Goal: Communication & Community: Answer question/provide support

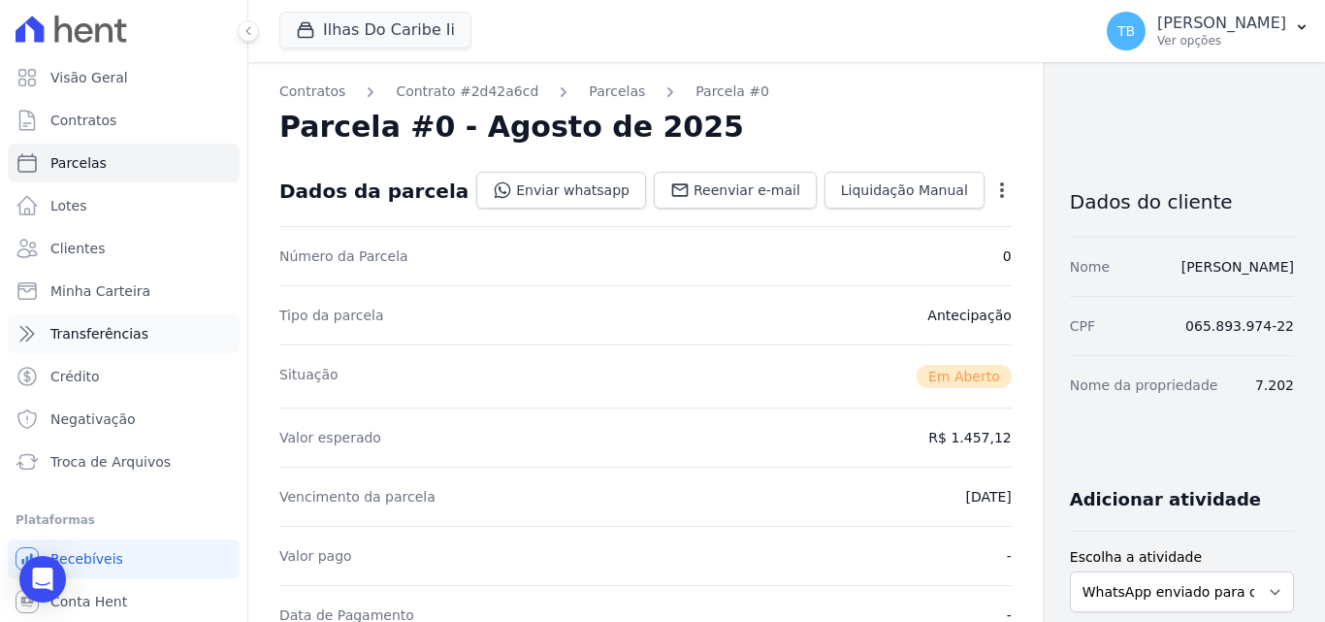
scroll to position [485, 0]
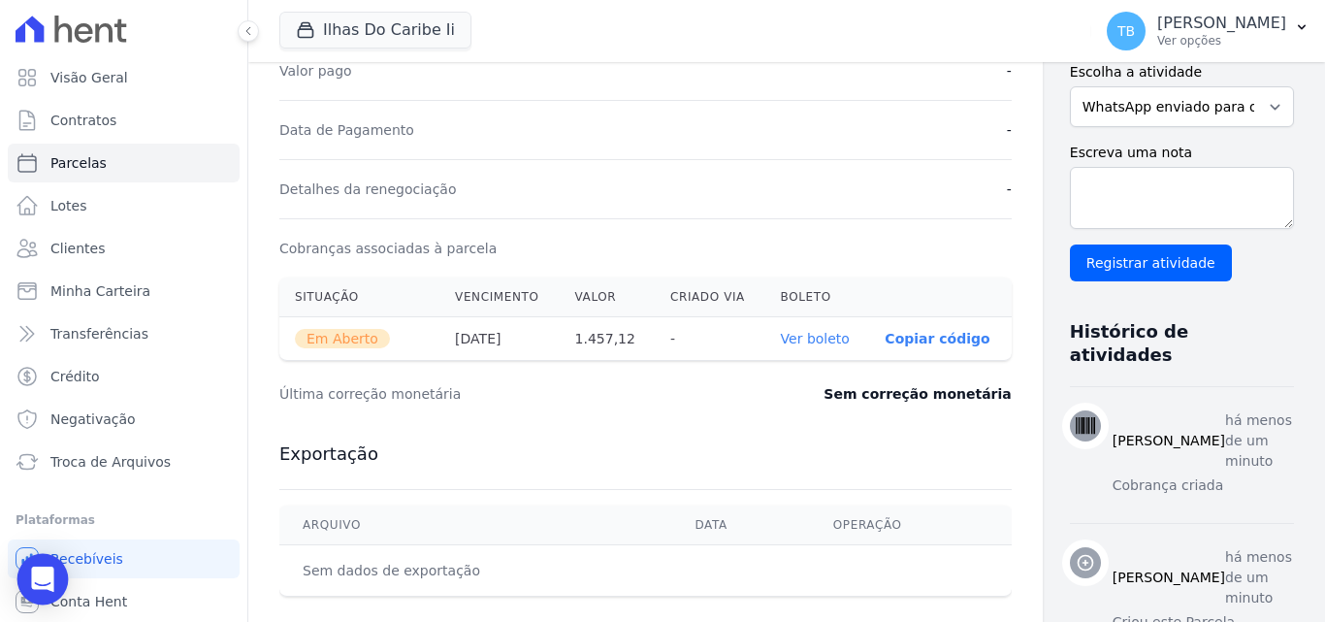
click at [42, 565] on div "Open Intercom Messenger" at bounding box center [42, 579] width 51 height 51
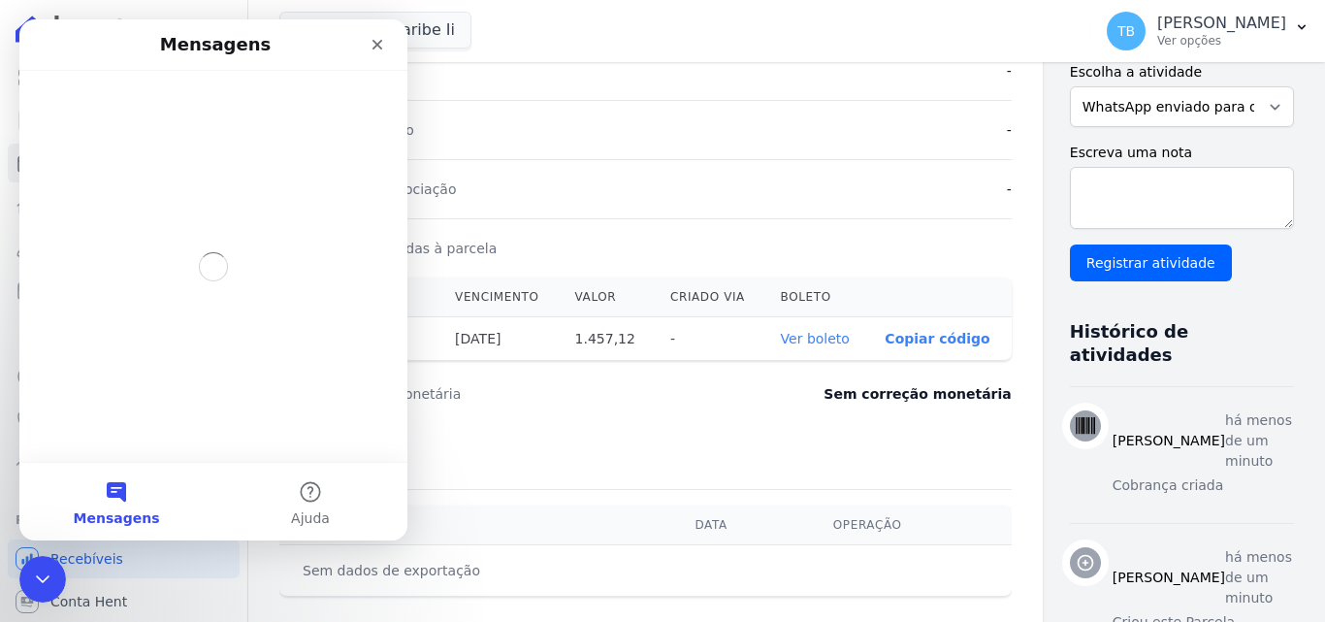
scroll to position [0, 0]
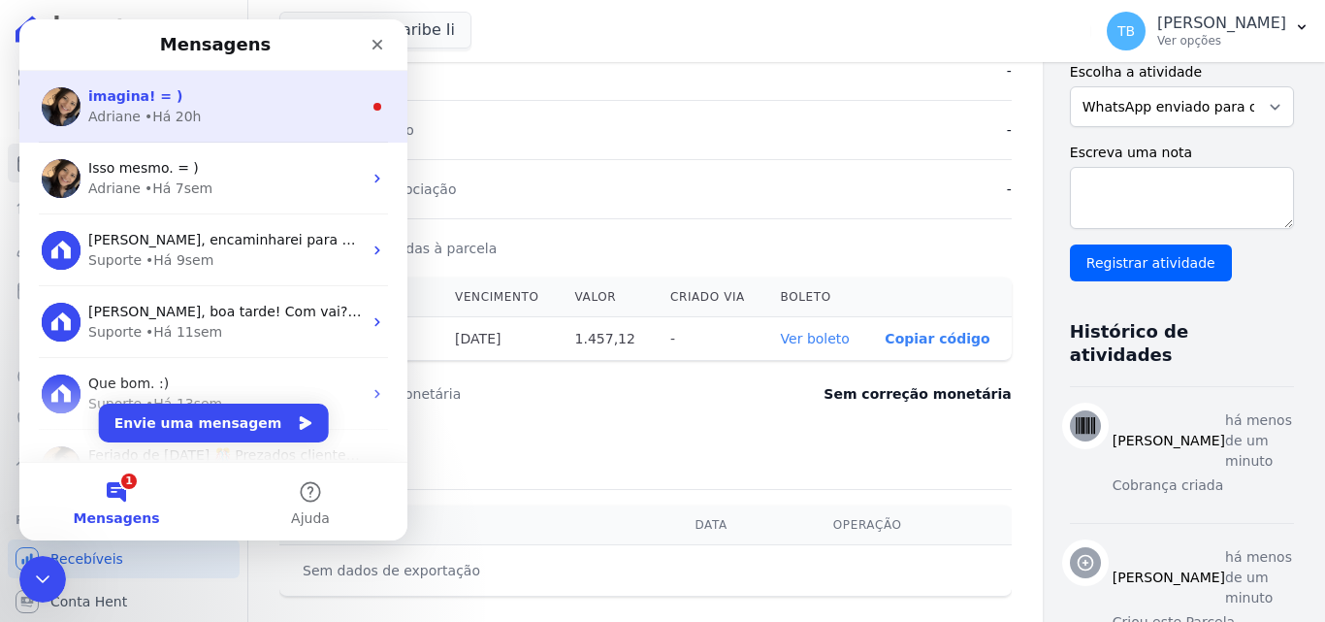
click at [224, 110] on div "Adriane • Há 20h" at bounding box center [225, 117] width 274 height 20
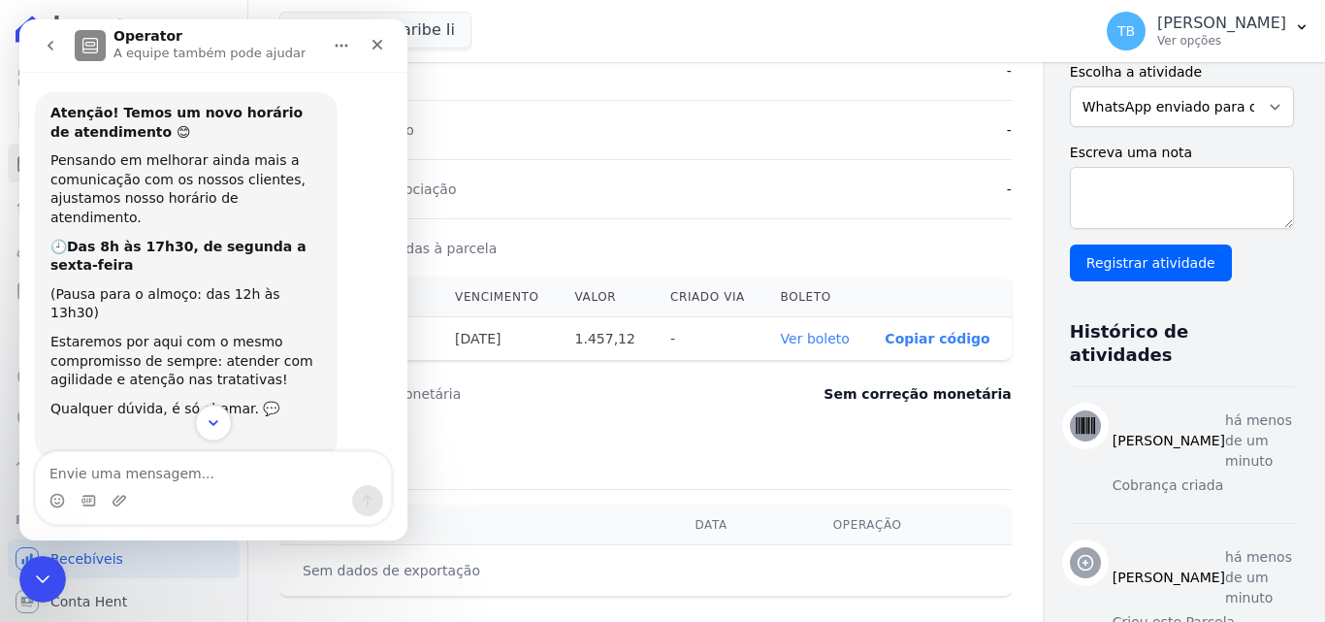
click at [218, 423] on icon "Scroll to bottom" at bounding box center [213, 422] width 17 height 17
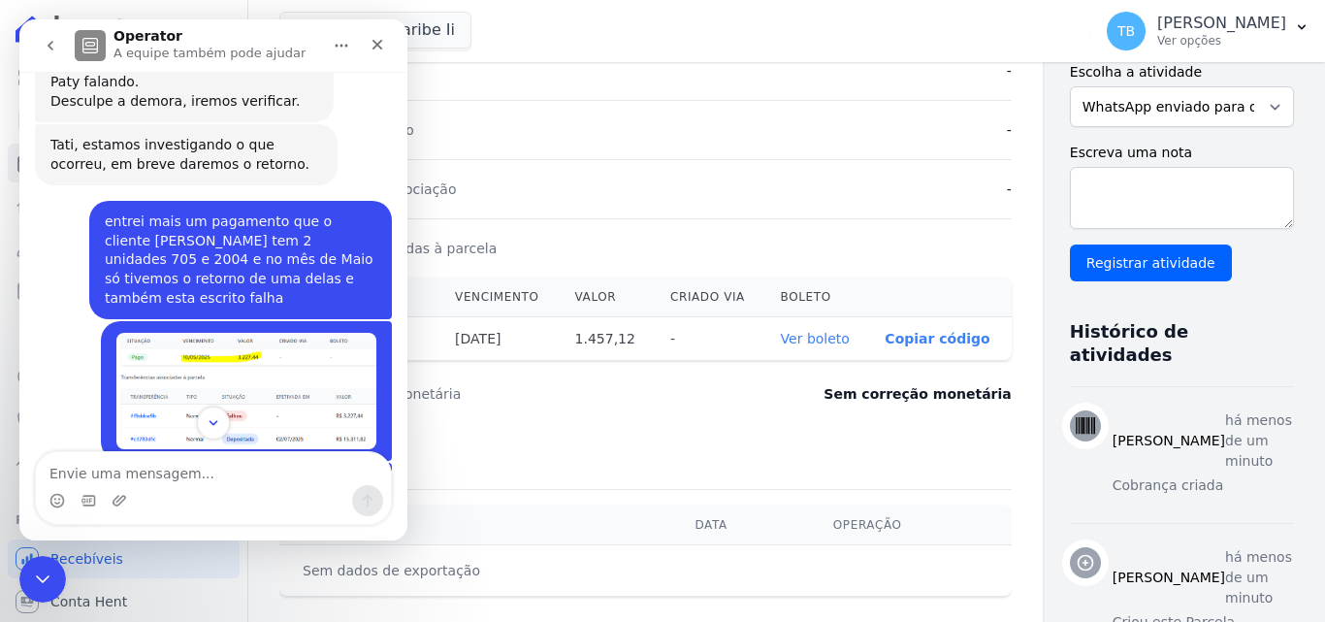
scroll to position [3484, 0]
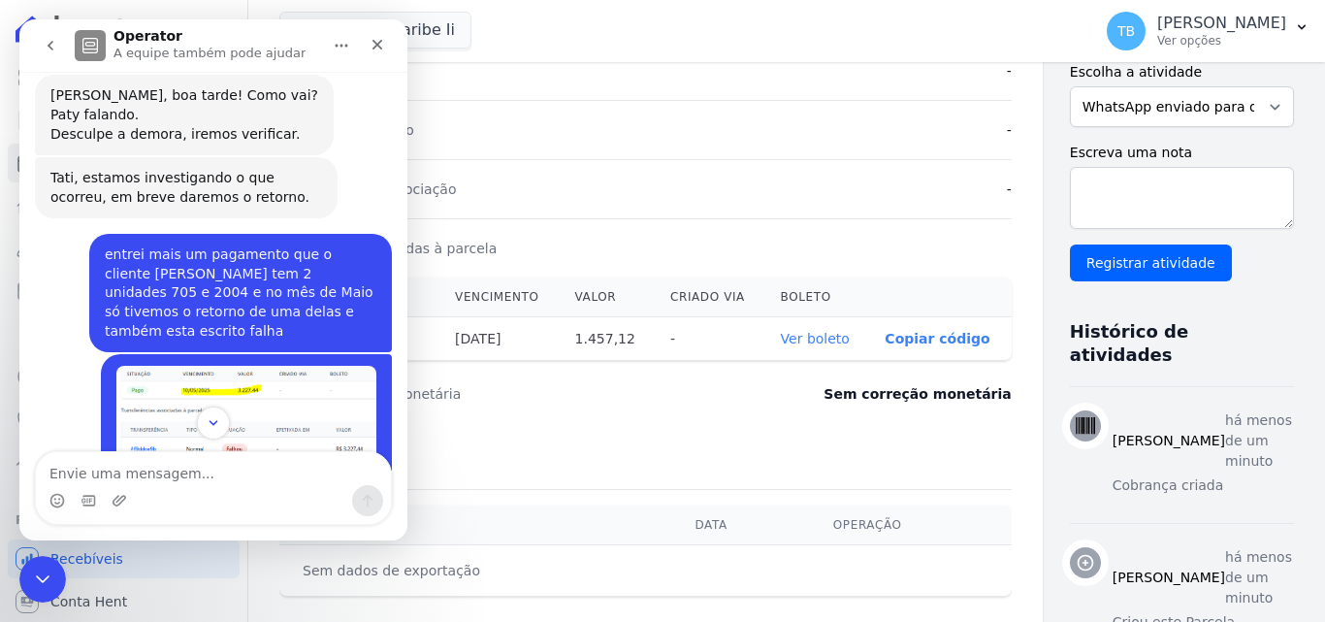
click at [229, 366] on img "Tatiane diz…" at bounding box center [246, 424] width 260 height 116
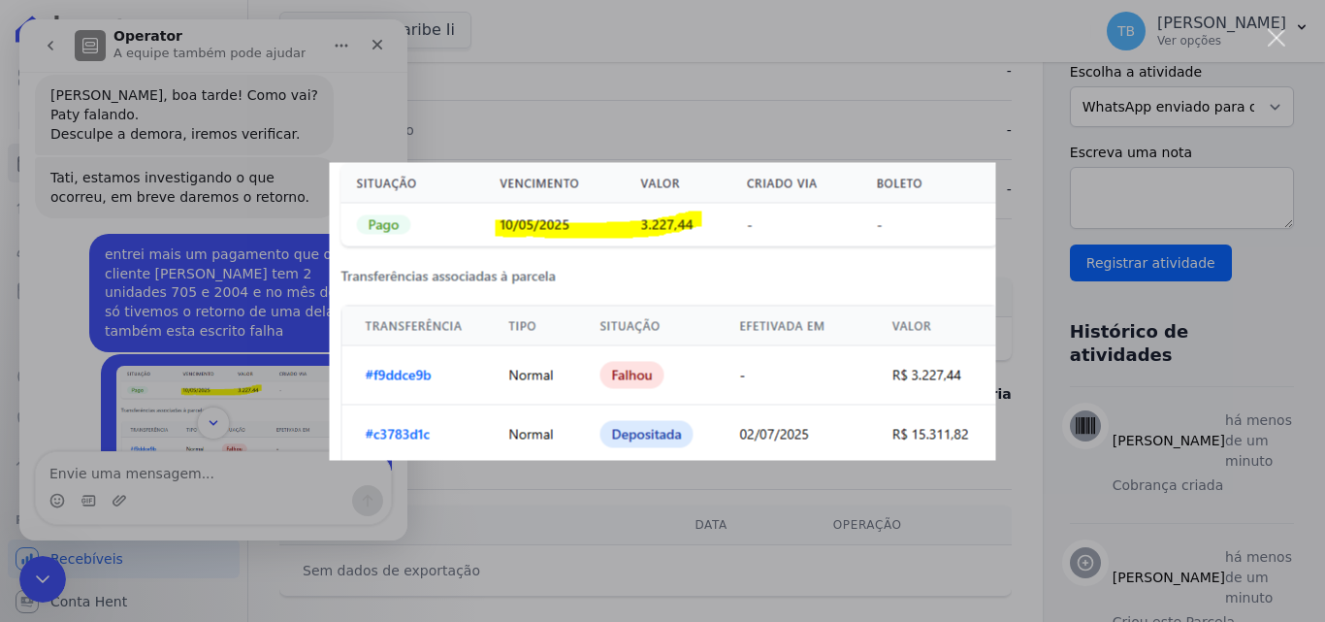
scroll to position [0, 0]
click at [1283, 35] on div "Fechar" at bounding box center [1277, 38] width 18 height 18
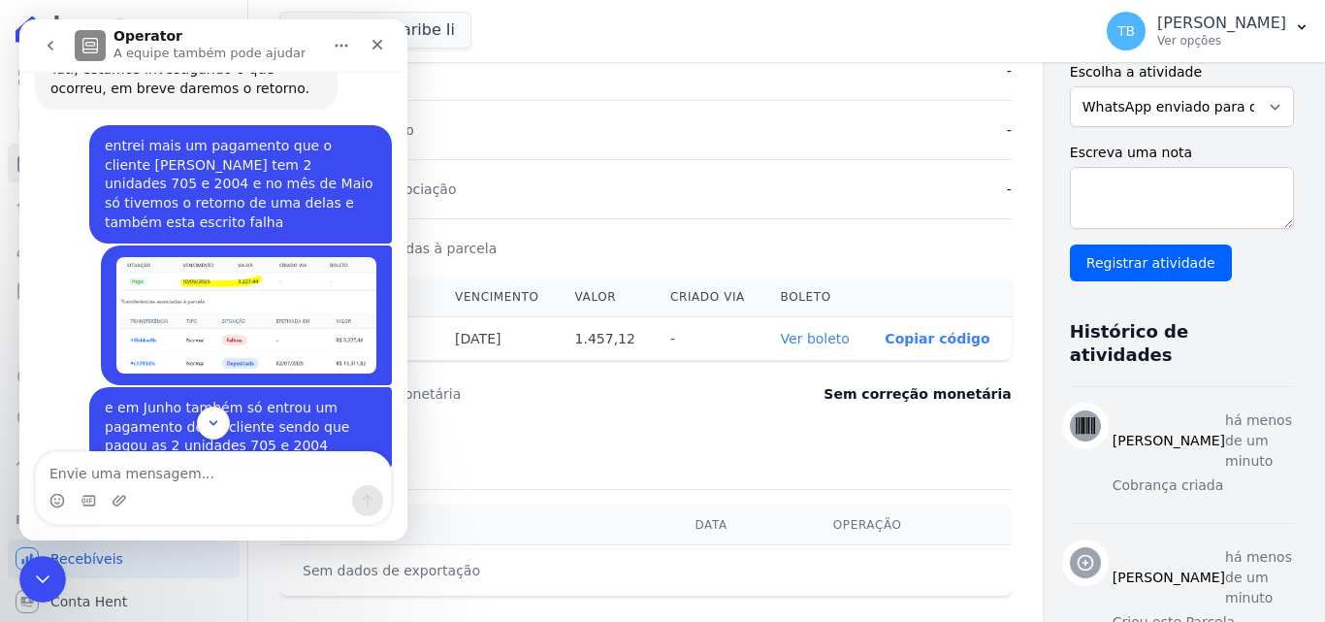
scroll to position [3678, 0]
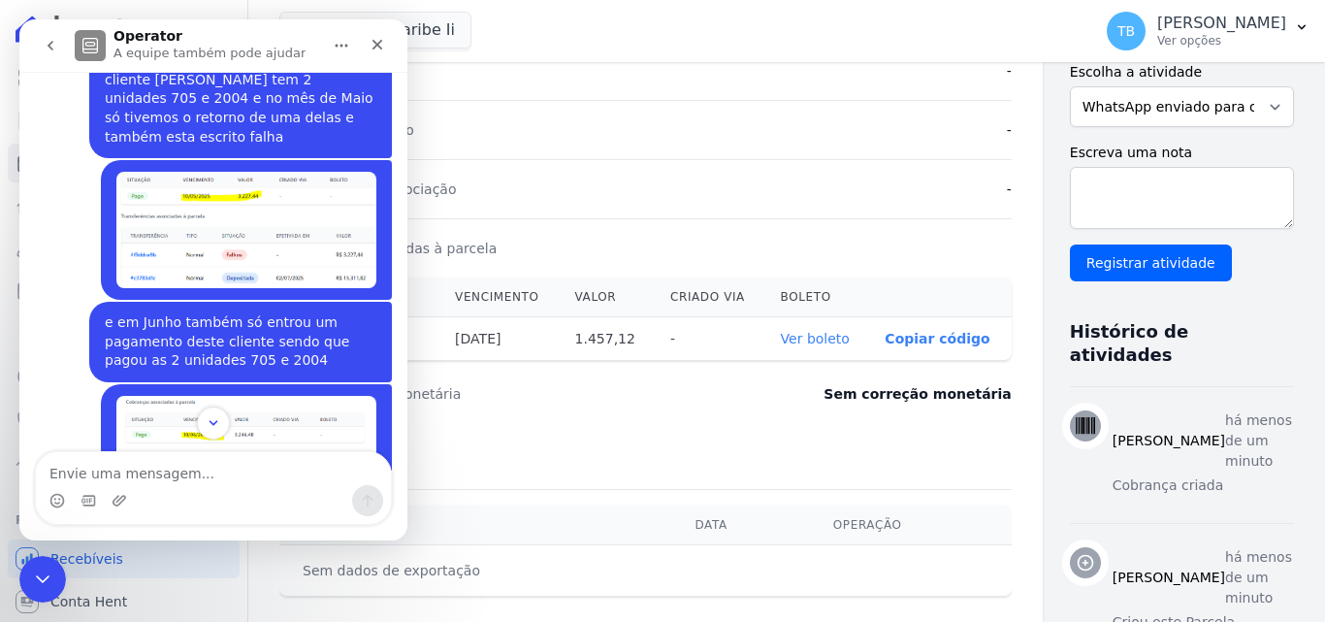
click at [235, 396] on img "Tatiane diz…" at bounding box center [246, 458] width 260 height 125
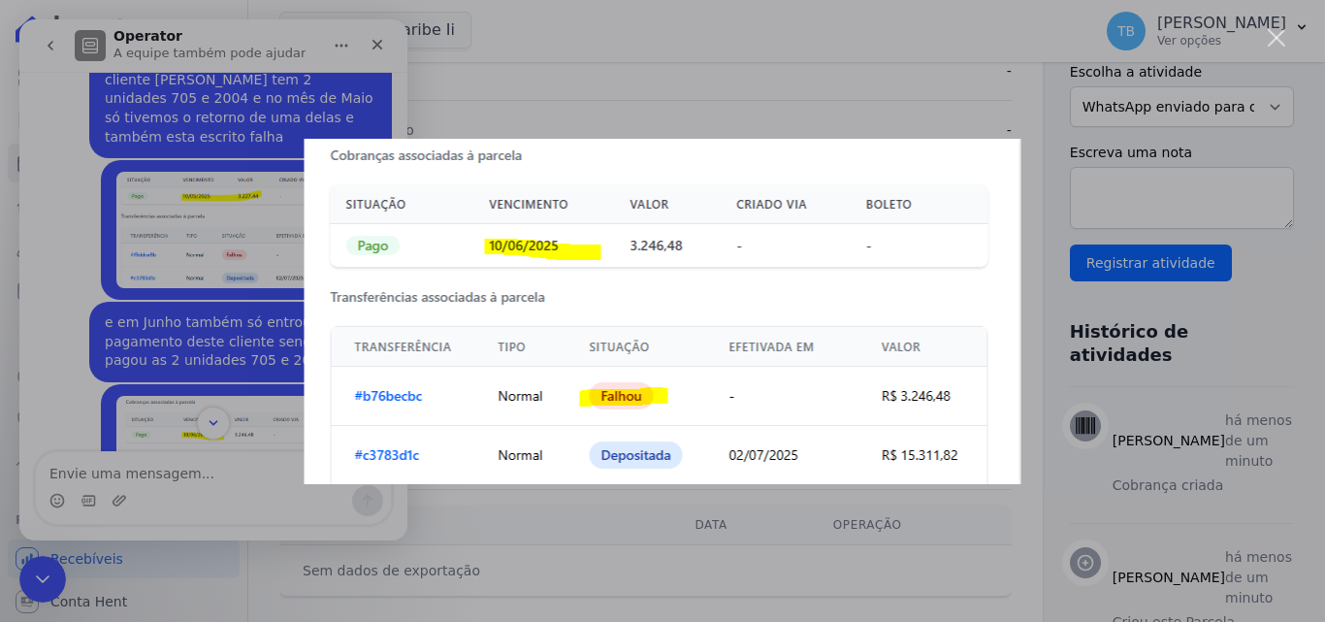
scroll to position [0, 0]
click at [1275, 39] on div "Fechar" at bounding box center [1277, 38] width 18 height 18
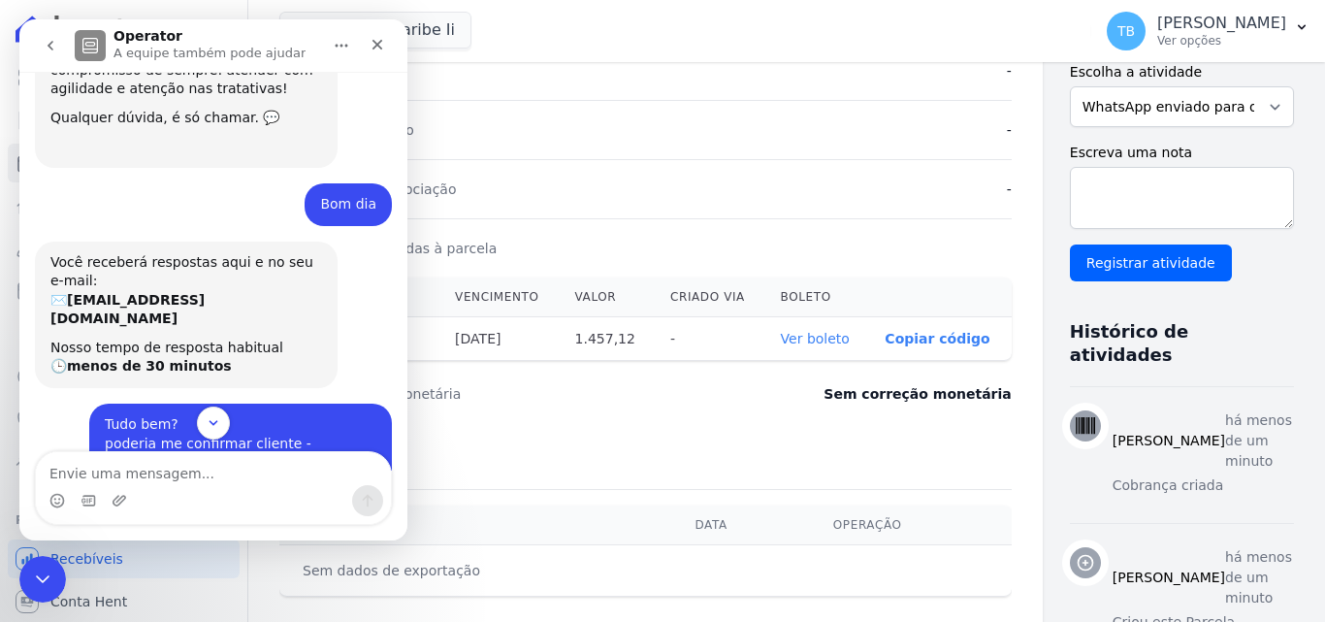
scroll to position [485, 0]
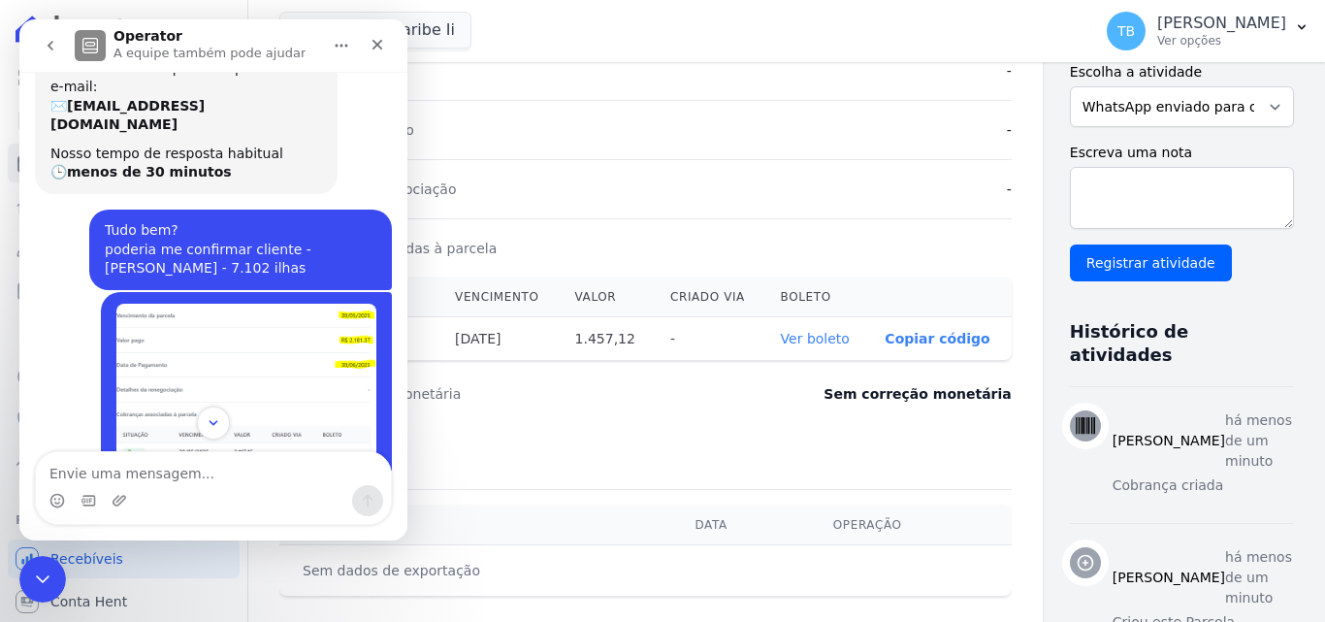
click at [260, 304] on img "Tatiane diz…" at bounding box center [246, 414] width 260 height 220
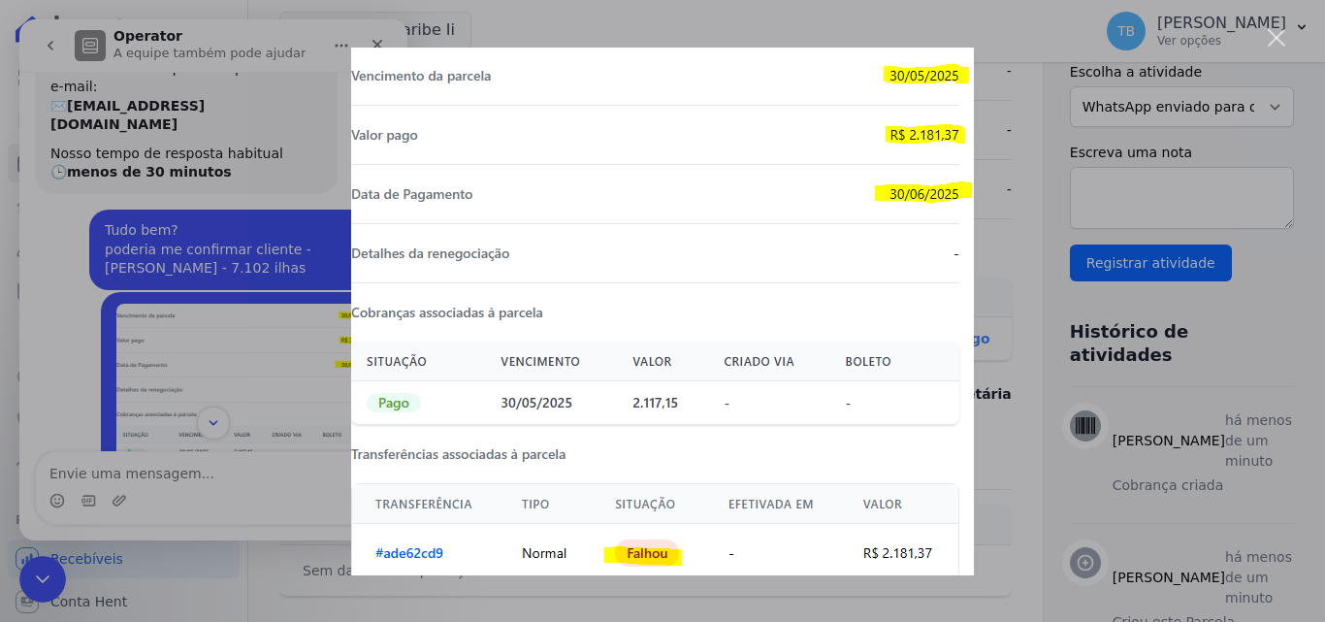
click at [1270, 39] on div "Fechar" at bounding box center [1277, 38] width 18 height 18
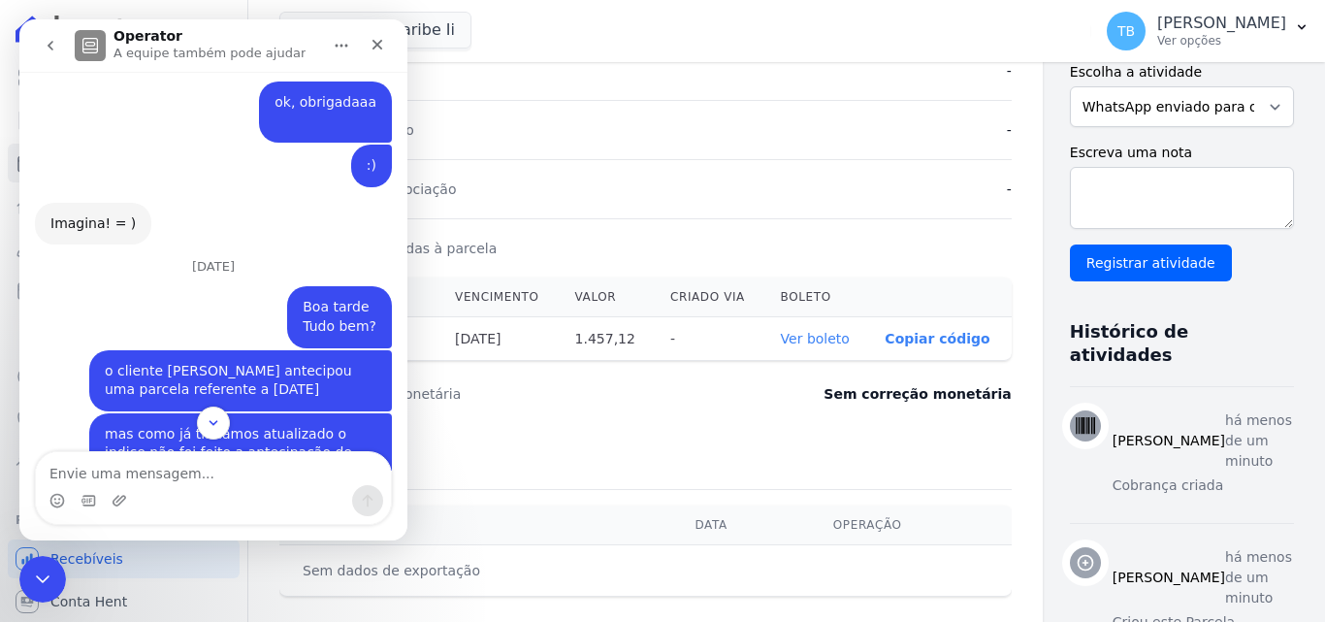
scroll to position [11633, 0]
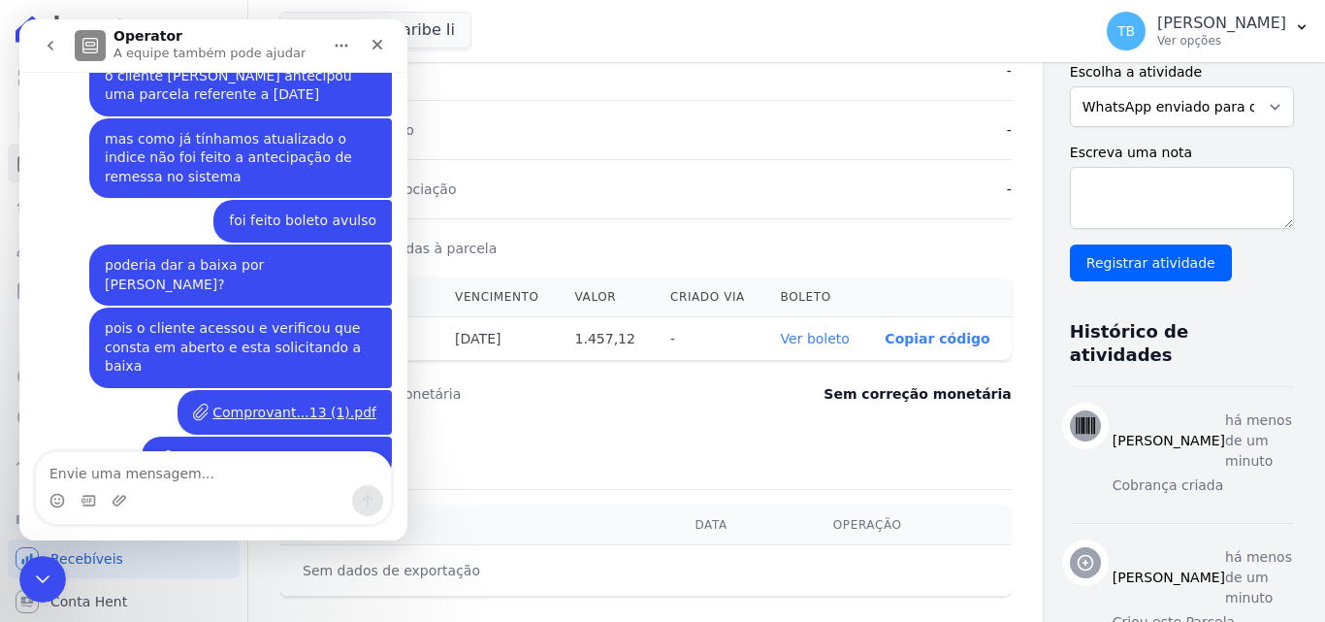
click at [44, 571] on icon "Encerramento do Messenger da Intercom" at bounding box center [39, 576] width 23 height 23
